Goal: Information Seeking & Learning: Learn about a topic

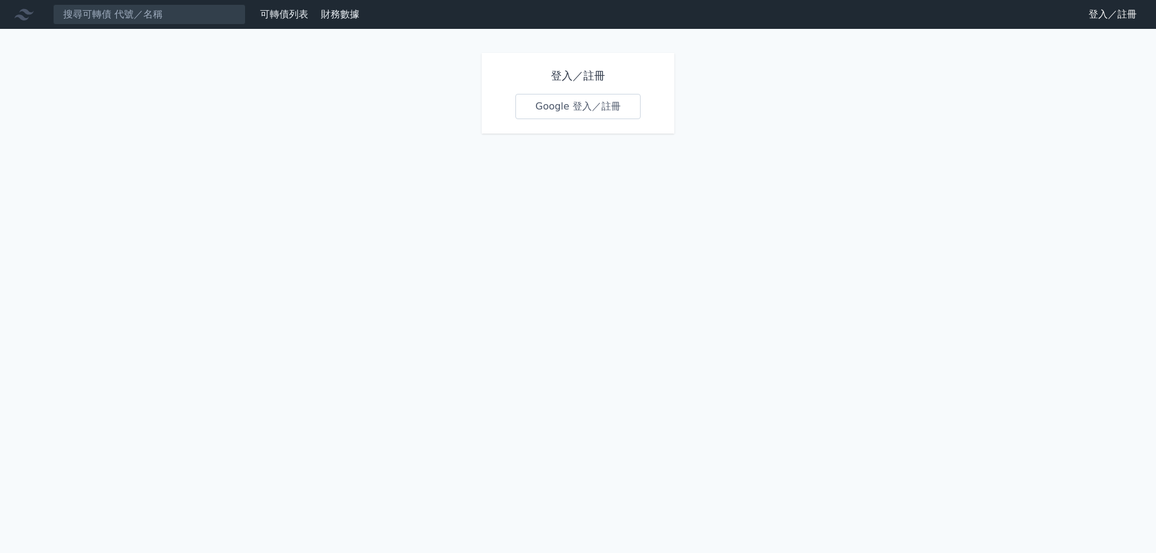
click at [562, 116] on link "Google 登入／註冊" at bounding box center [577, 106] width 125 height 25
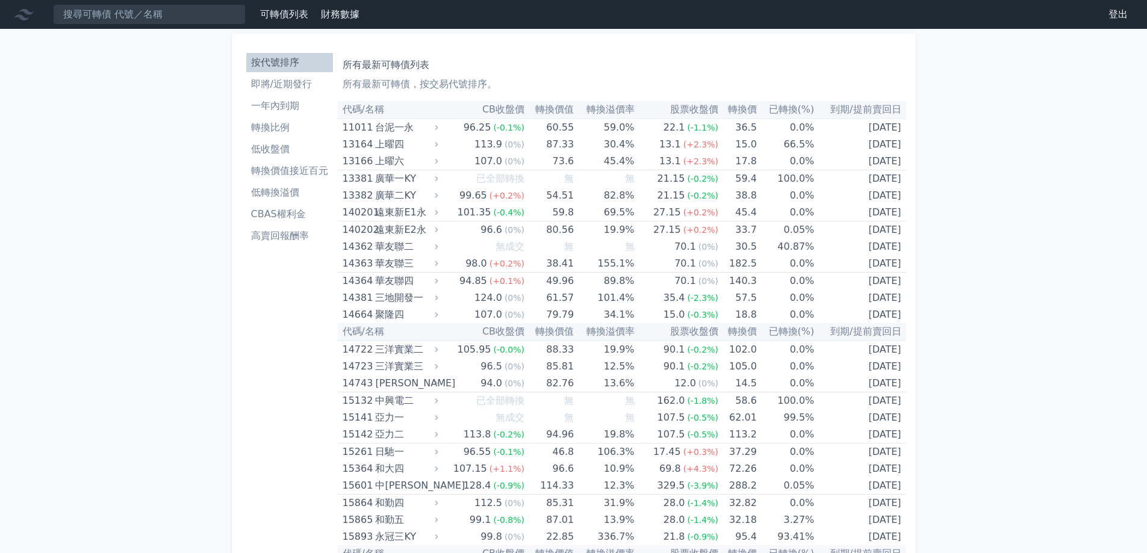
click at [266, 81] on li "即將/近期發行" at bounding box center [289, 84] width 87 height 14
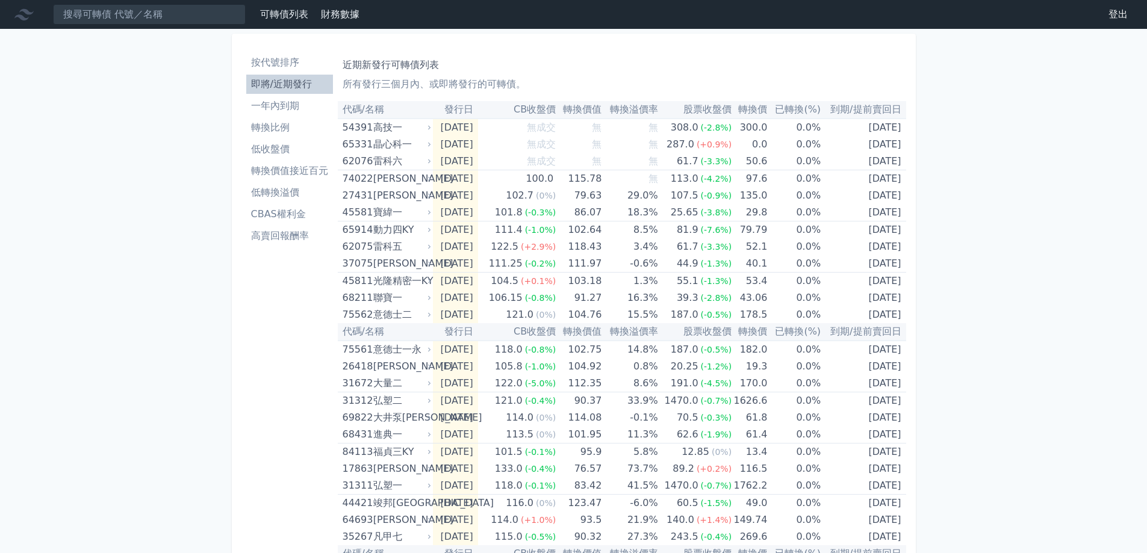
click at [296, 100] on li "一年內到期" at bounding box center [289, 106] width 87 height 14
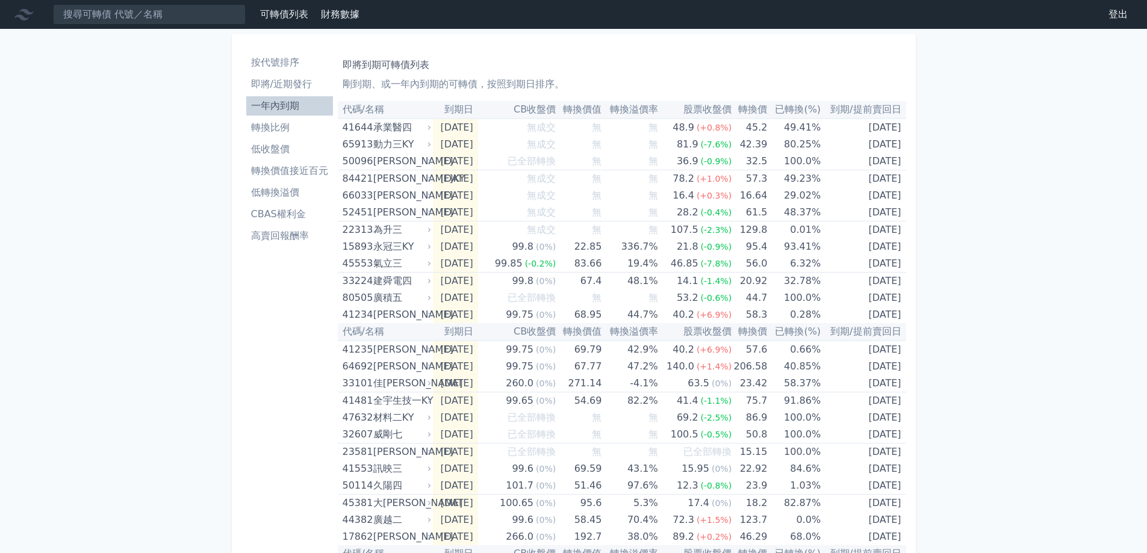
click at [265, 78] on li "即將/近期發行" at bounding box center [289, 84] width 87 height 14
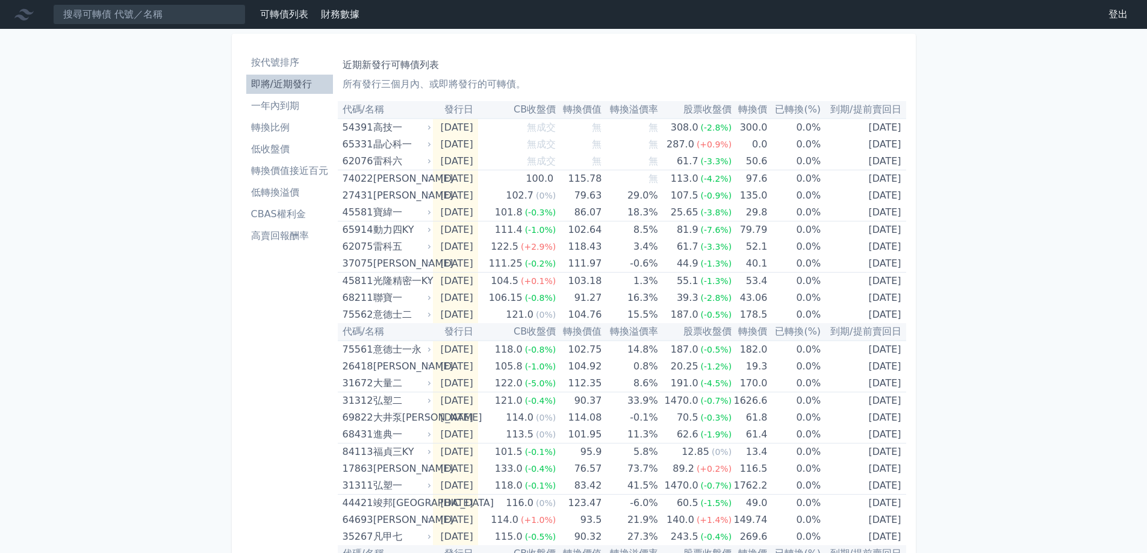
click at [298, 108] on li "一年內到期" at bounding box center [289, 106] width 87 height 14
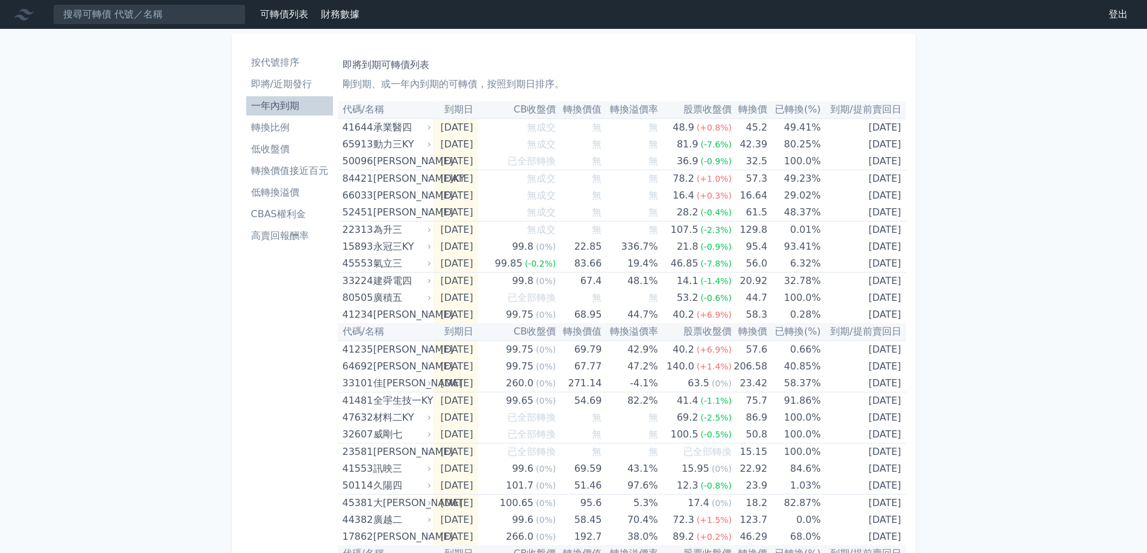
click at [280, 194] on li "低轉換溢價" at bounding box center [289, 192] width 87 height 14
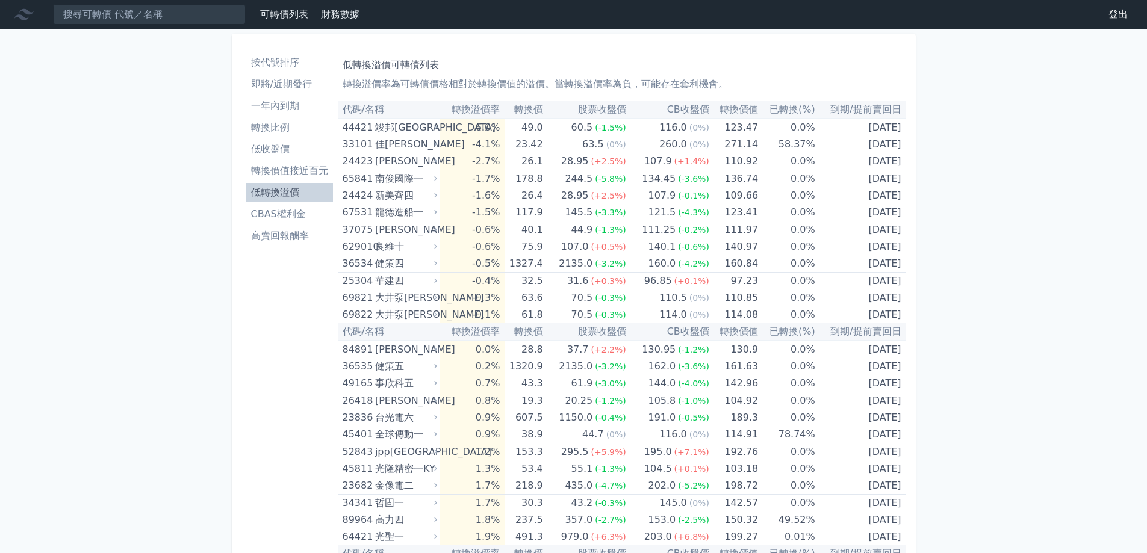
click at [501, 113] on th "轉換溢價率" at bounding box center [471, 109] width 65 height 17
click at [790, 105] on th "已轉換(%)" at bounding box center [786, 109] width 57 height 17
click at [788, 111] on th "已轉換(%)" at bounding box center [786, 109] width 57 height 17
click at [286, 231] on li "高賣回報酬率" at bounding box center [289, 236] width 87 height 14
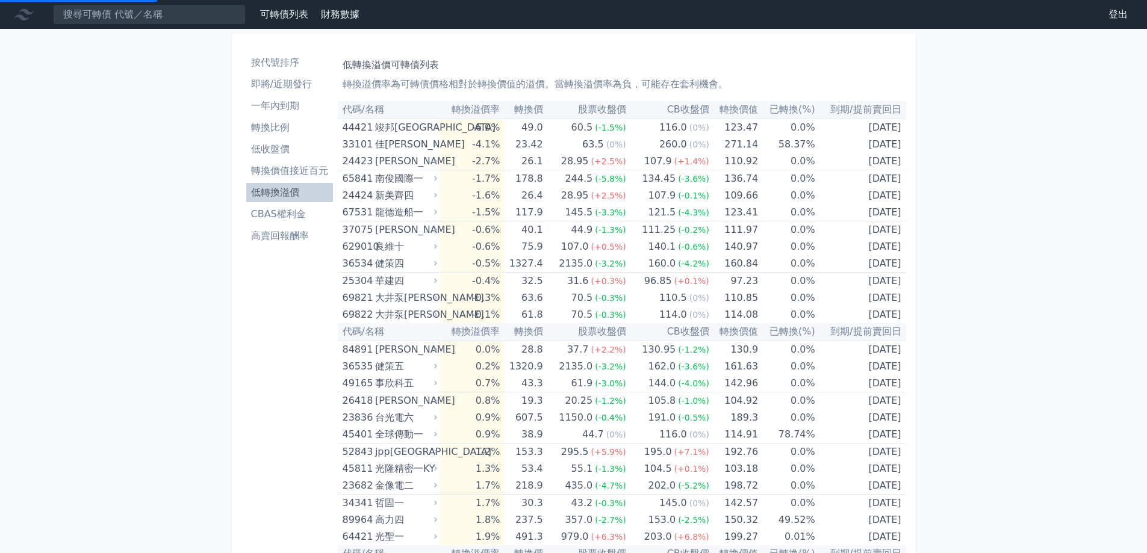
click at [300, 238] on li "高賣回報酬率" at bounding box center [289, 236] width 87 height 14
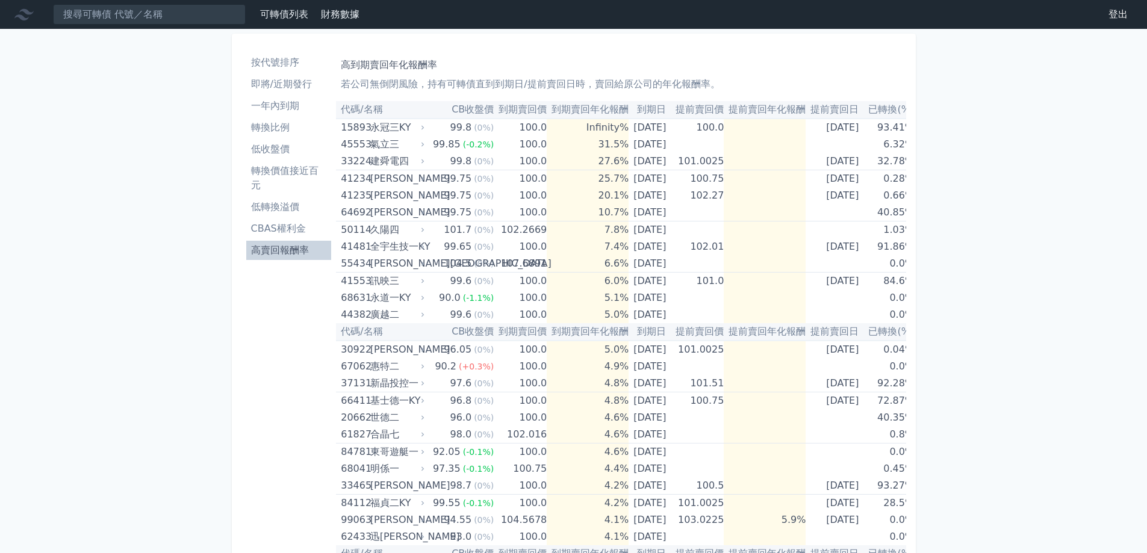
click at [278, 57] on li "按代號排序" at bounding box center [288, 62] width 85 height 14
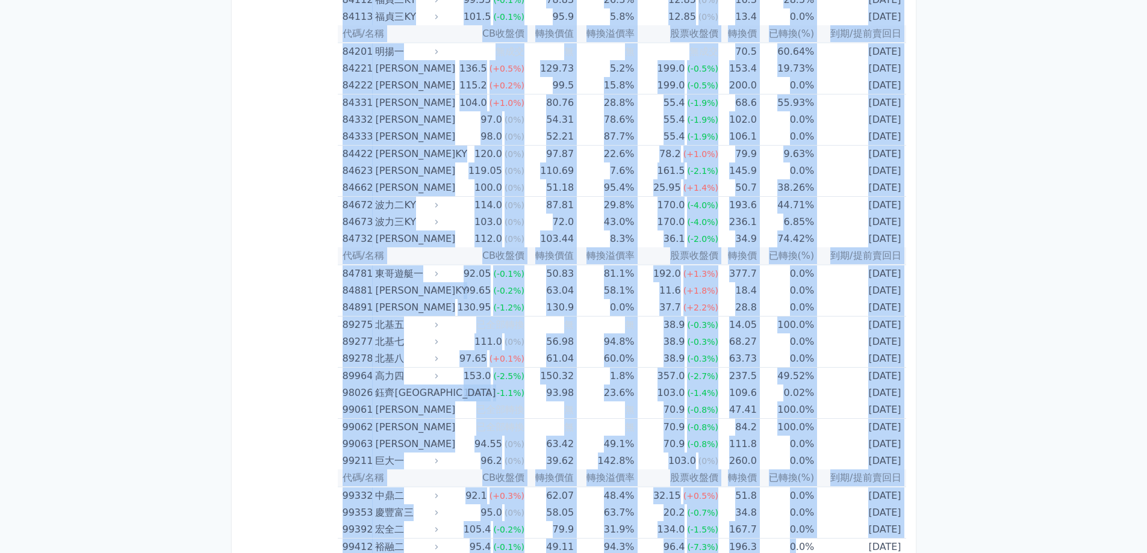
scroll to position [7050, 0]
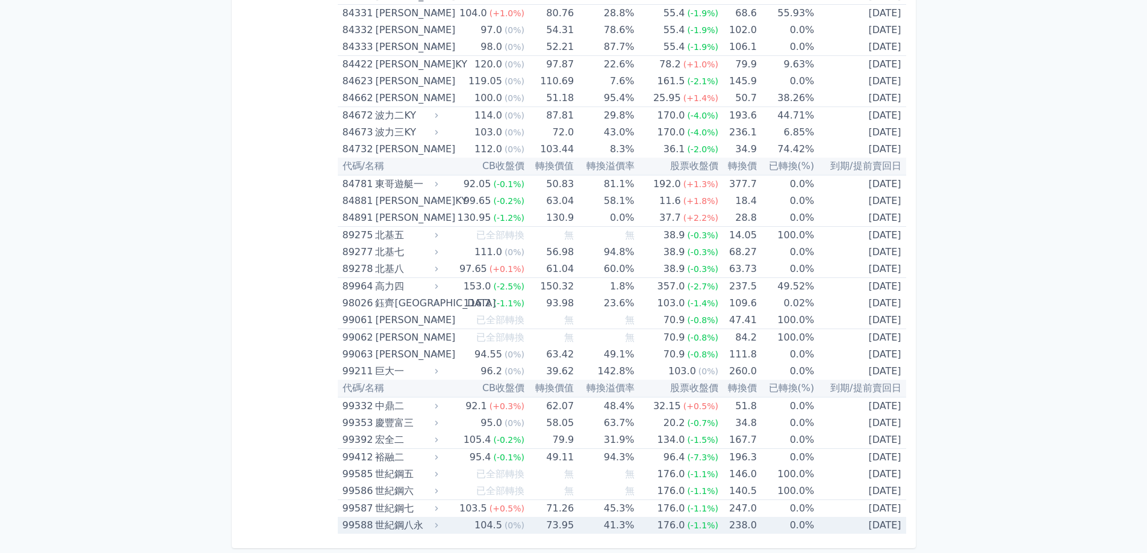
drag, startPoint x: 340, startPoint y: 107, endPoint x: 906, endPoint y: 528, distance: 705.0
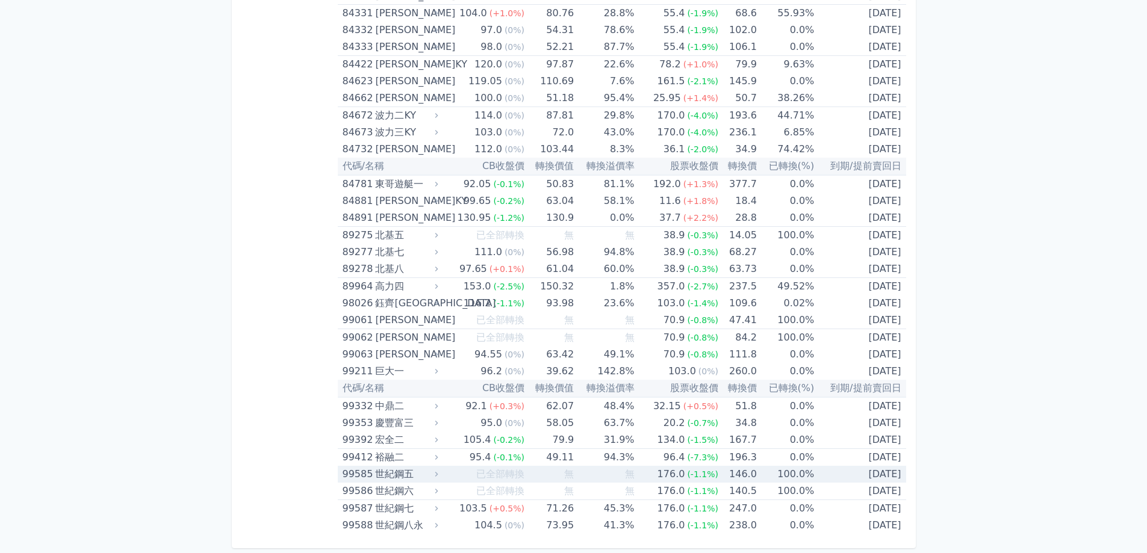
copy table
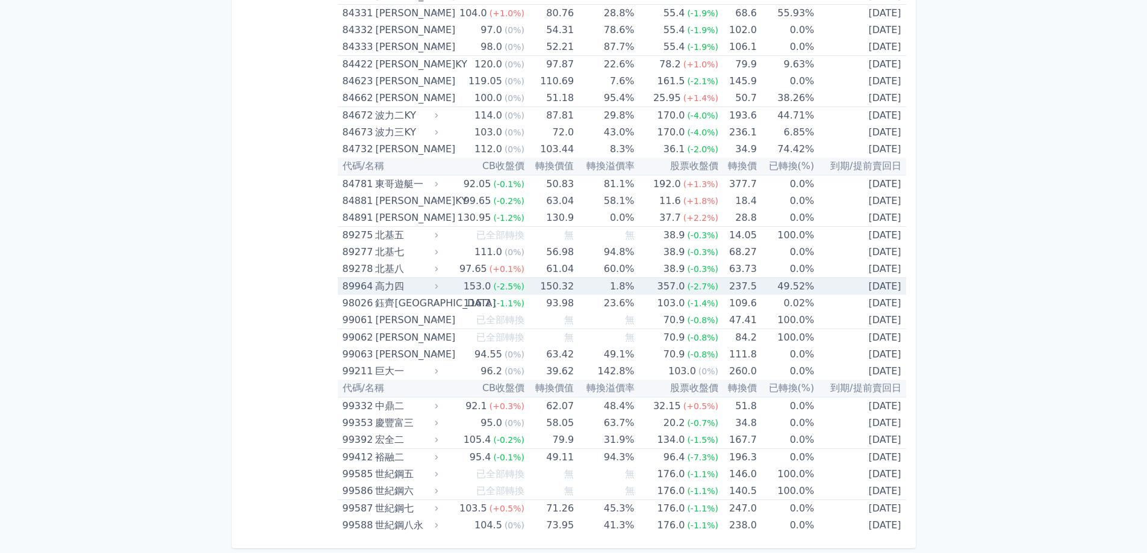
click at [478, 299] on div "116.2" at bounding box center [477, 303] width 33 height 17
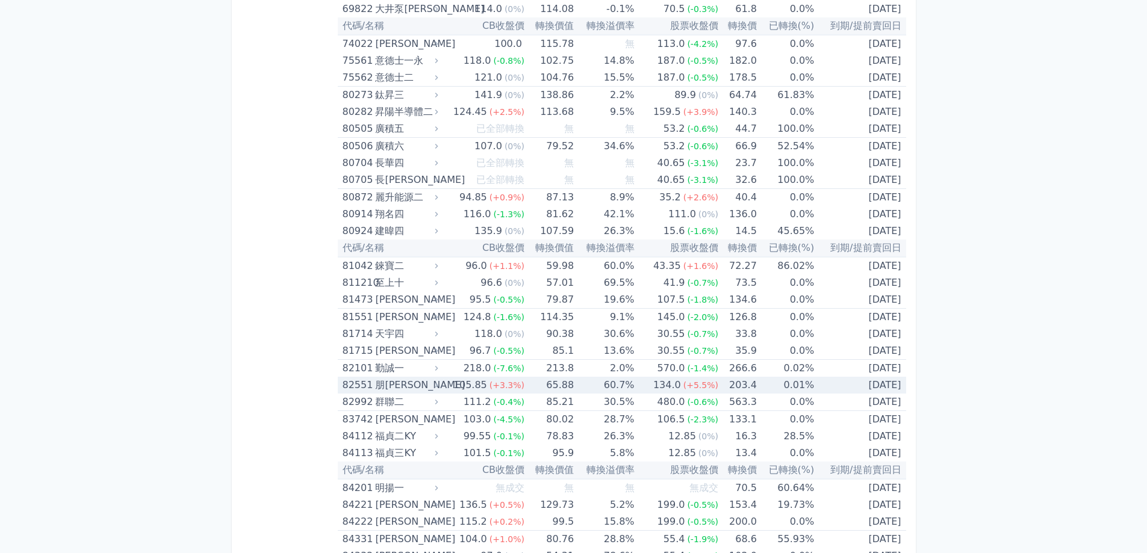
scroll to position [6508, 0]
